Goal: Information Seeking & Learning: Understand process/instructions

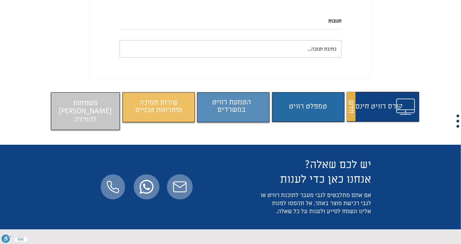
click at [375, 119] on span "התוכן משתנה כשעוברים עם העכבר" at bounding box center [382, 107] width 69 height 25
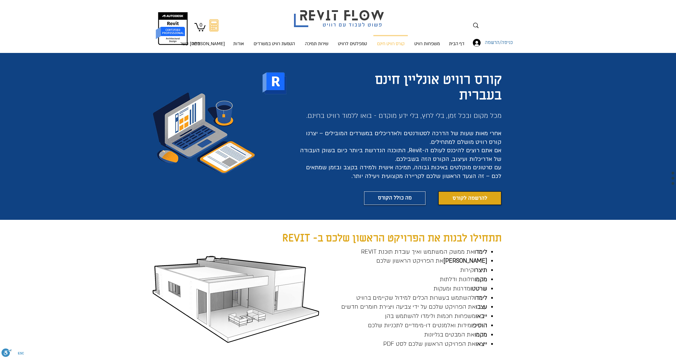
click at [308, 217] on div "main content" at bounding box center [338, 136] width 676 height 167
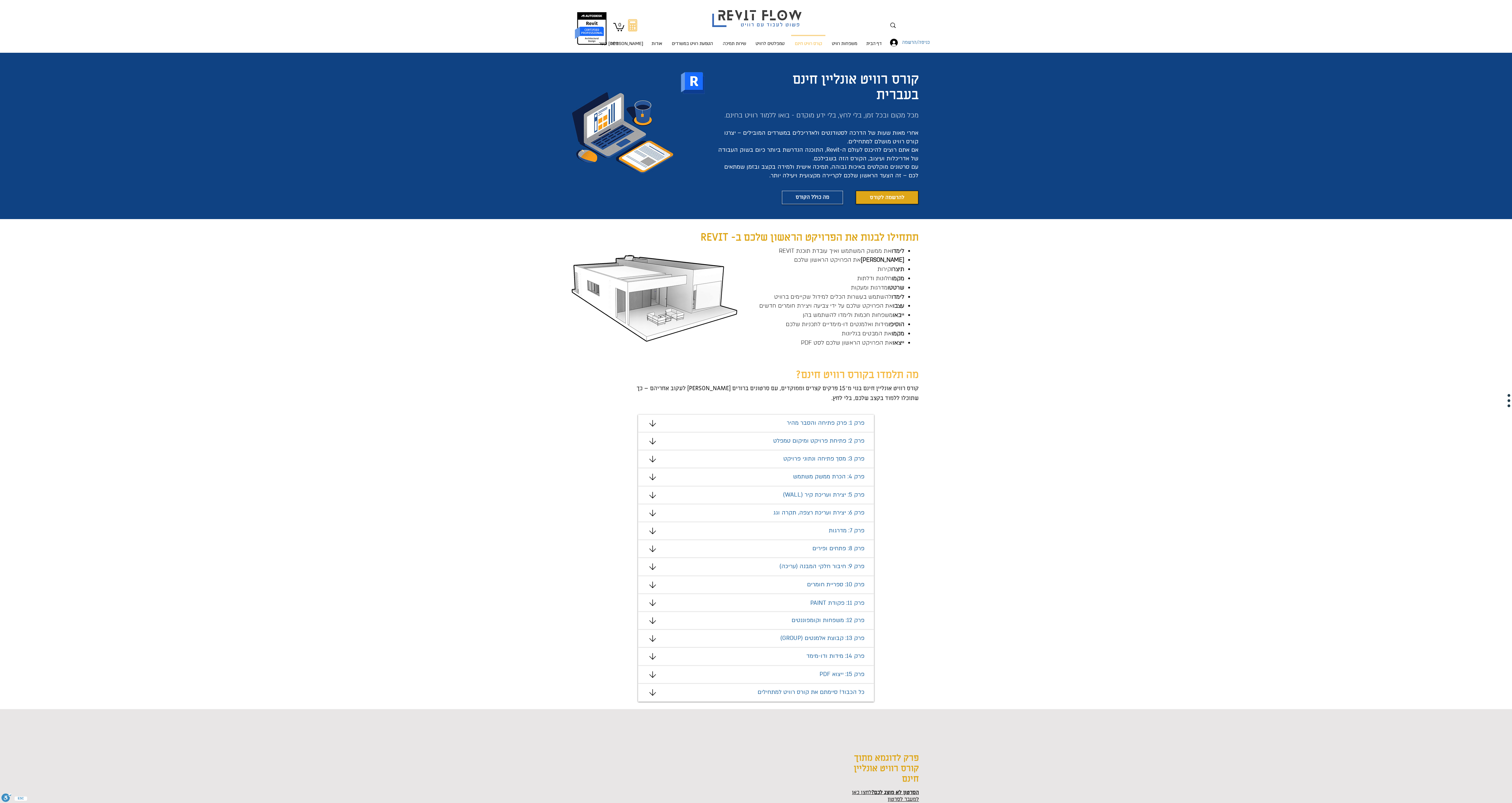
click at [458, 243] on icon "מצגת" at bounding box center [653, 602] width 7 height 7
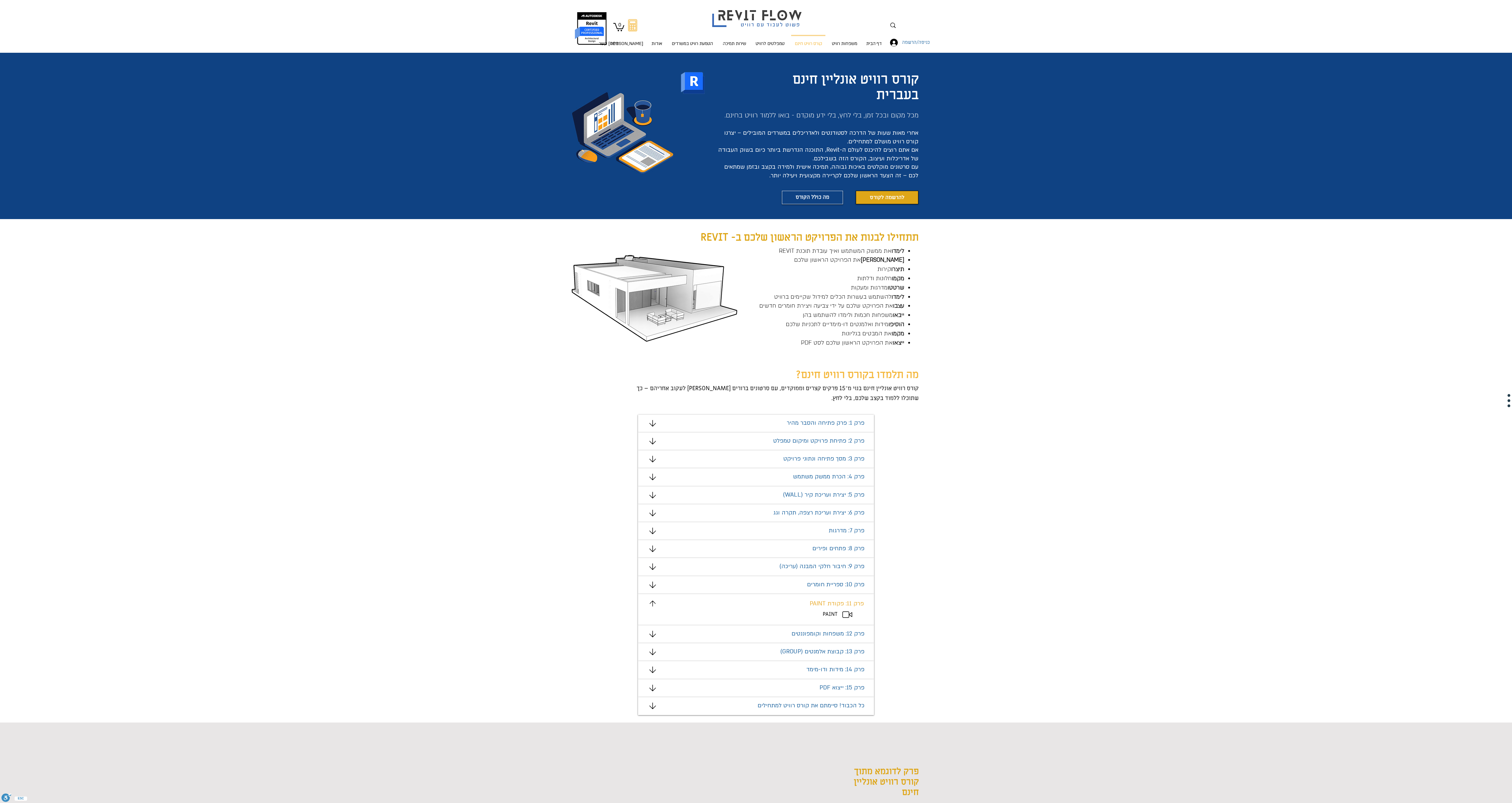
click at [458, 243] on span "PAINT" at bounding box center [830, 614] width 15 height 7
click at [458, 243] on div "מצגת" at bounding box center [755, 609] width 236 height 31
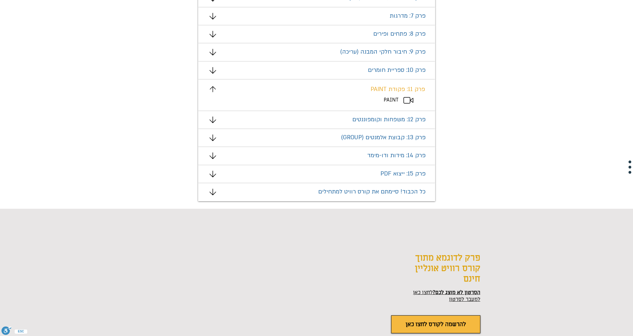
scroll to position [381, 0]
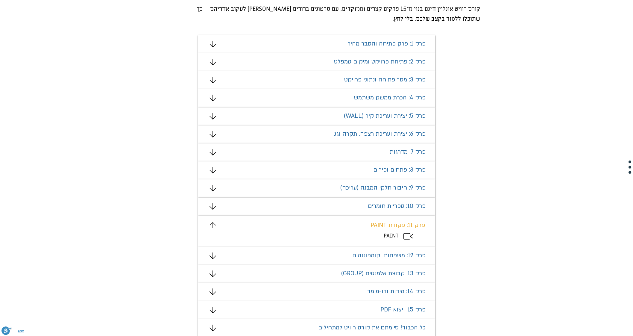
click at [402, 235] on div "מצגת" at bounding box center [316, 231] width 237 height 31
click at [415, 225] on span "פרק 11: פקודת PAINT" at bounding box center [398, 225] width 54 height 8
click at [391, 234] on span "PAINT" at bounding box center [391, 235] width 15 height 7
